Goal: Information Seeking & Learning: Learn about a topic

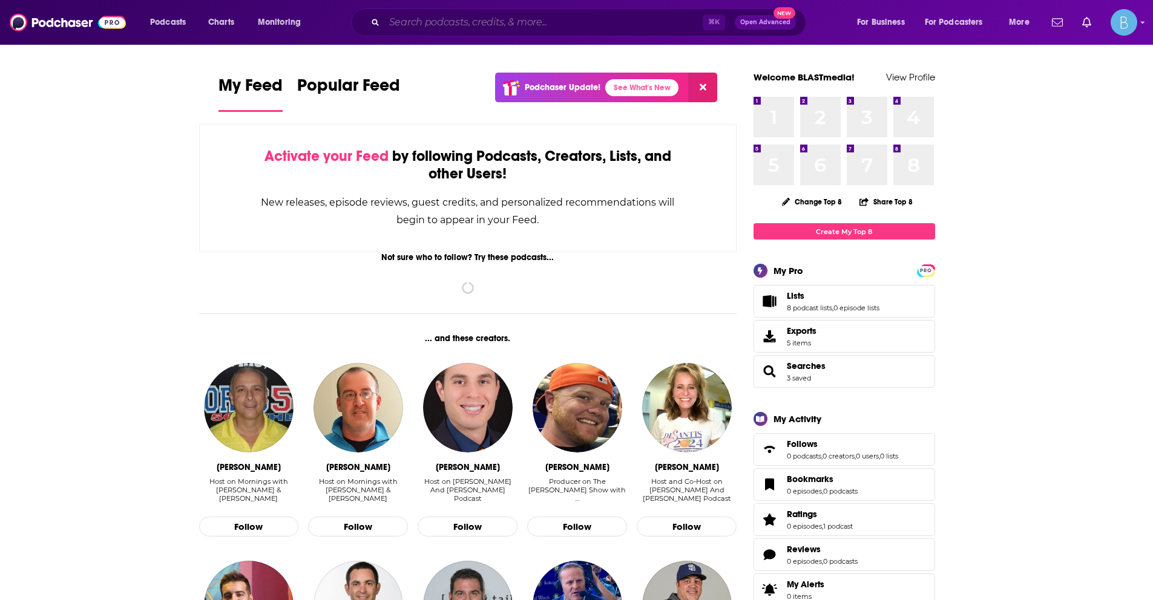
click at [539, 30] on input "Search podcasts, credits, & more..." at bounding box center [543, 22] width 318 height 19
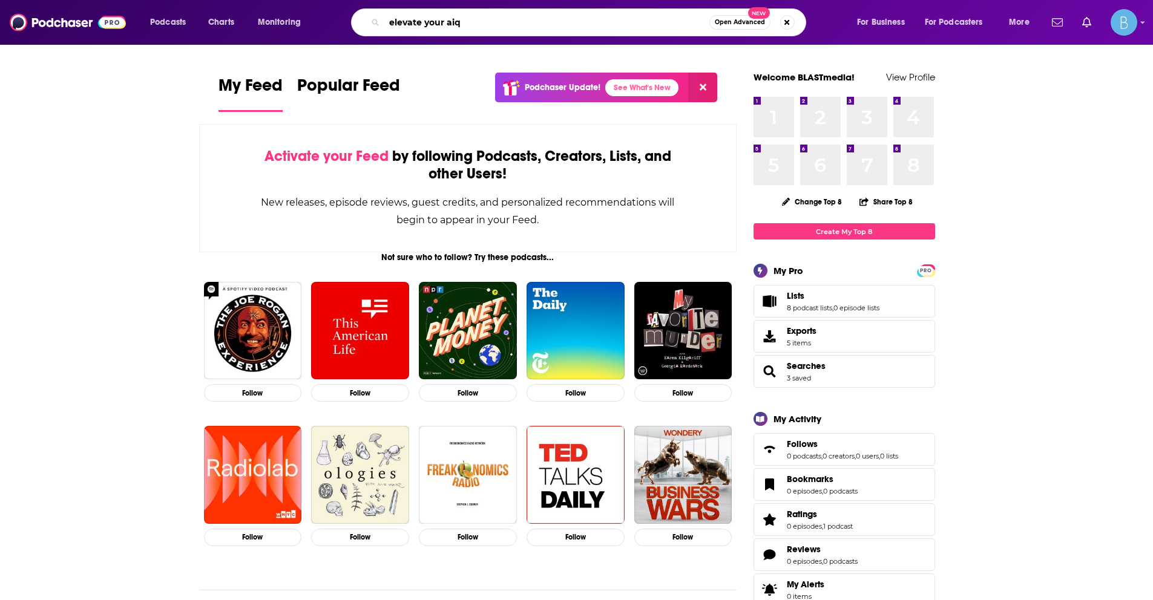
type input "elevate your aiq"
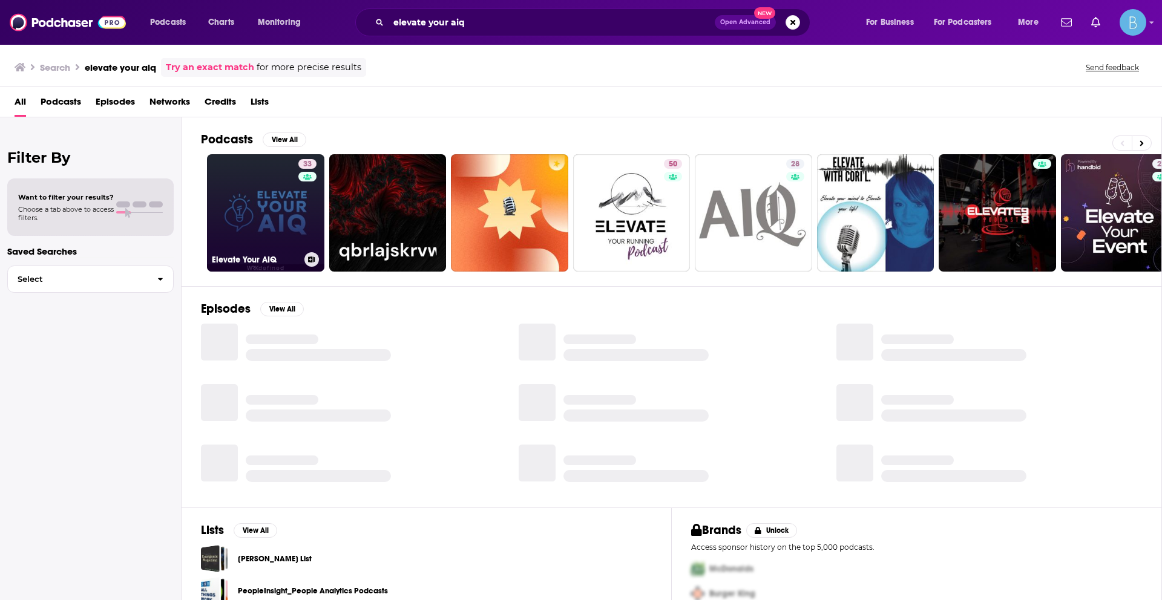
click at [295, 219] on link "33 Elevate Your AIQ" at bounding box center [265, 212] width 117 height 117
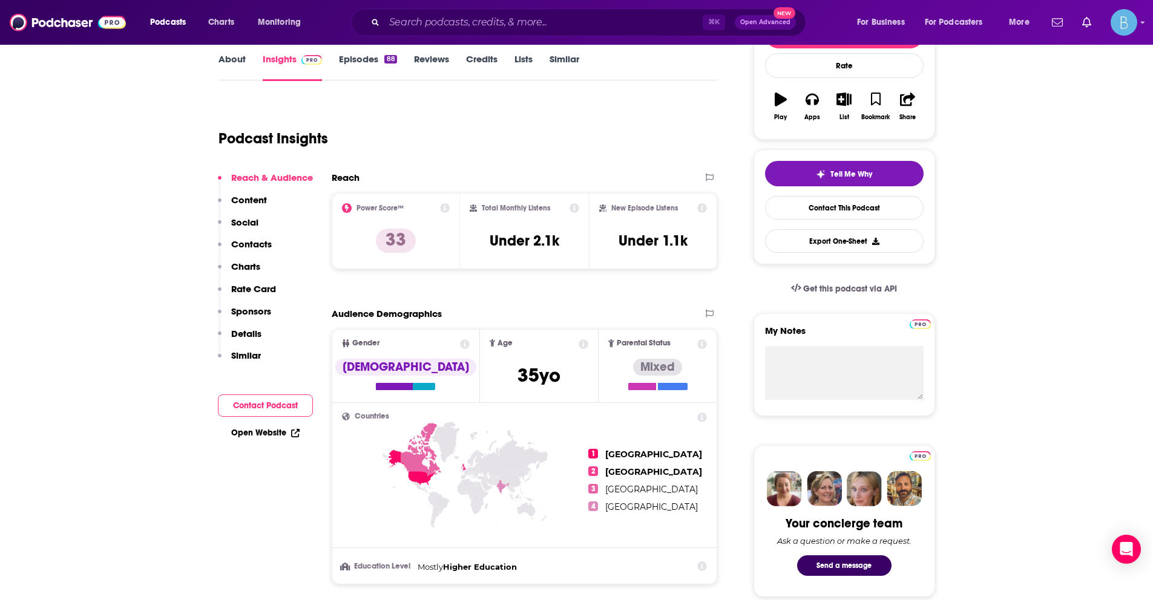
scroll to position [177, 0]
click at [375, 62] on link "Episodes 88" at bounding box center [367, 68] width 57 height 28
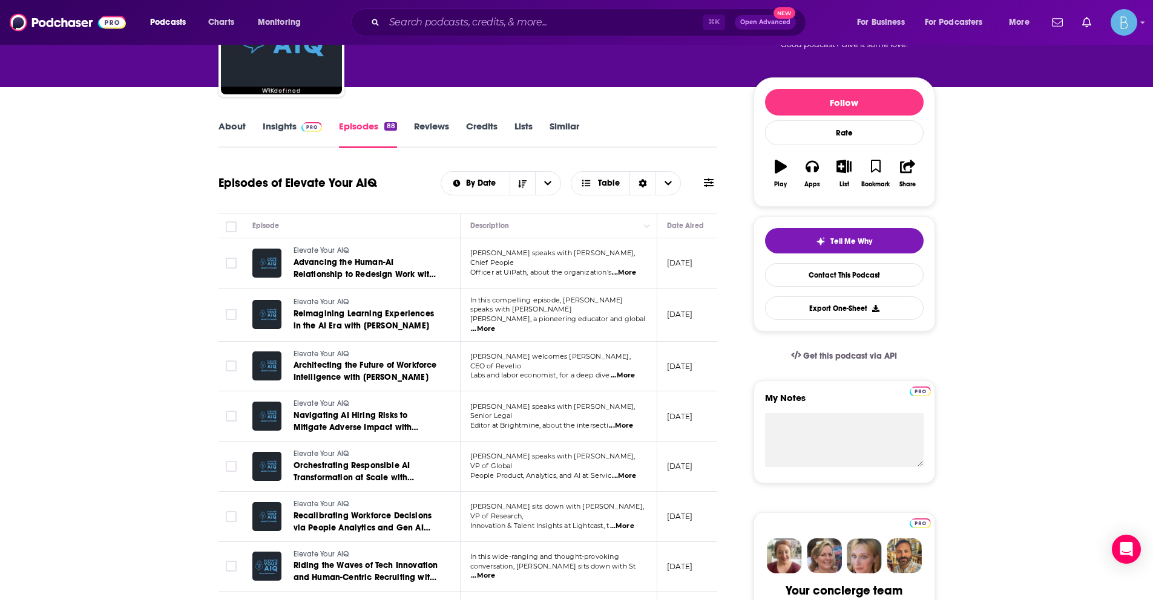
scroll to position [111, 0]
click at [634, 460] on p "[PERSON_NAME] speaks with [PERSON_NAME], VP of Global" at bounding box center [558, 460] width 176 height 19
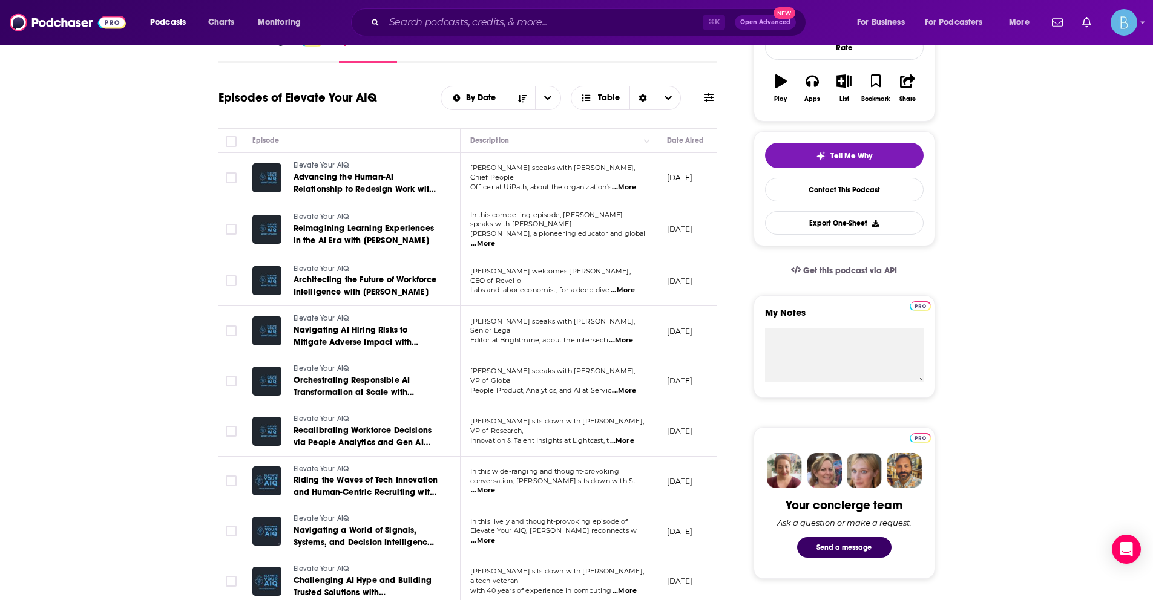
scroll to position [205, 0]
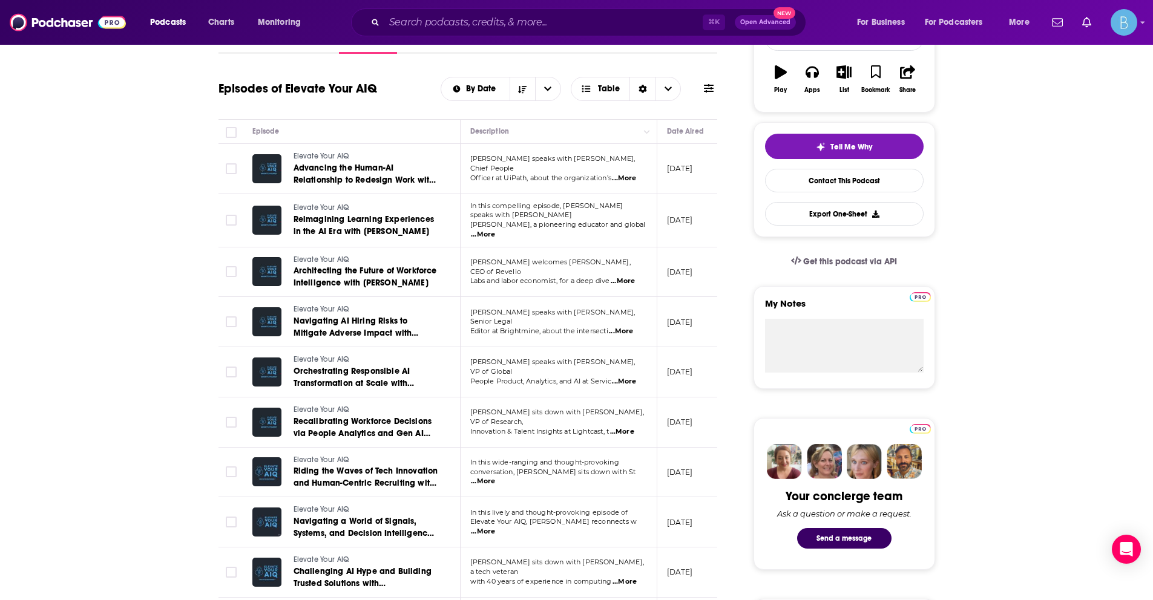
click at [633, 433] on td "[PERSON_NAME] sits down with [PERSON_NAME], VP of Research, Innovation & Talent…" at bounding box center [558, 423] width 197 height 50
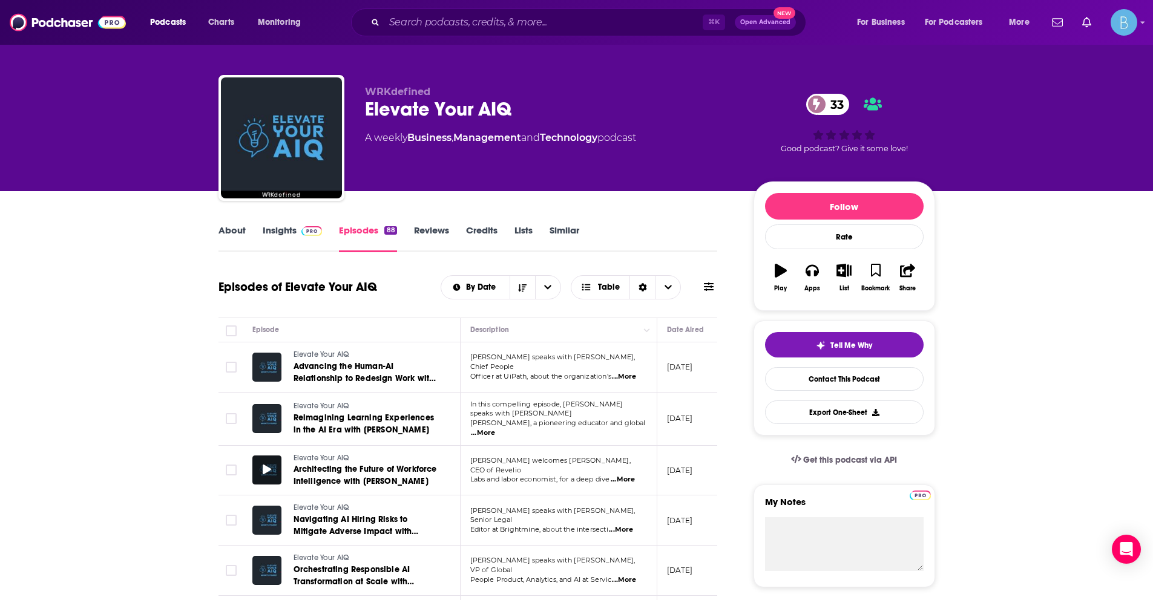
scroll to position [0, 0]
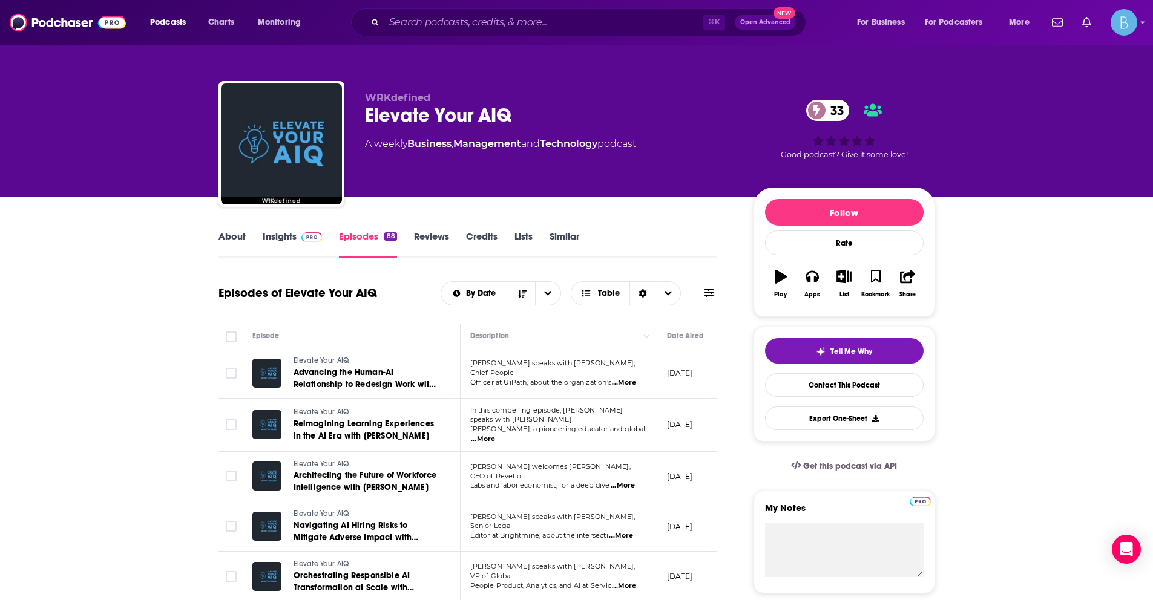
click at [229, 244] on link "About" at bounding box center [231, 245] width 27 height 28
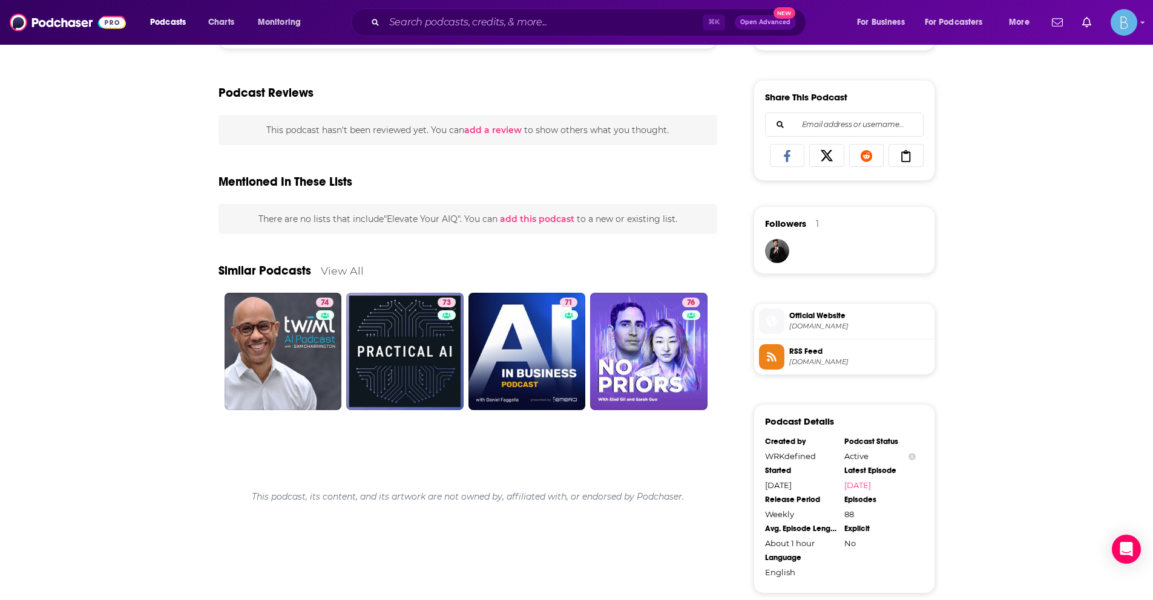
scroll to position [724, 0]
click at [826, 308] on span "Official Website [DOMAIN_NAME]" at bounding box center [856, 320] width 145 height 24
